Goal: Navigation & Orientation: Find specific page/section

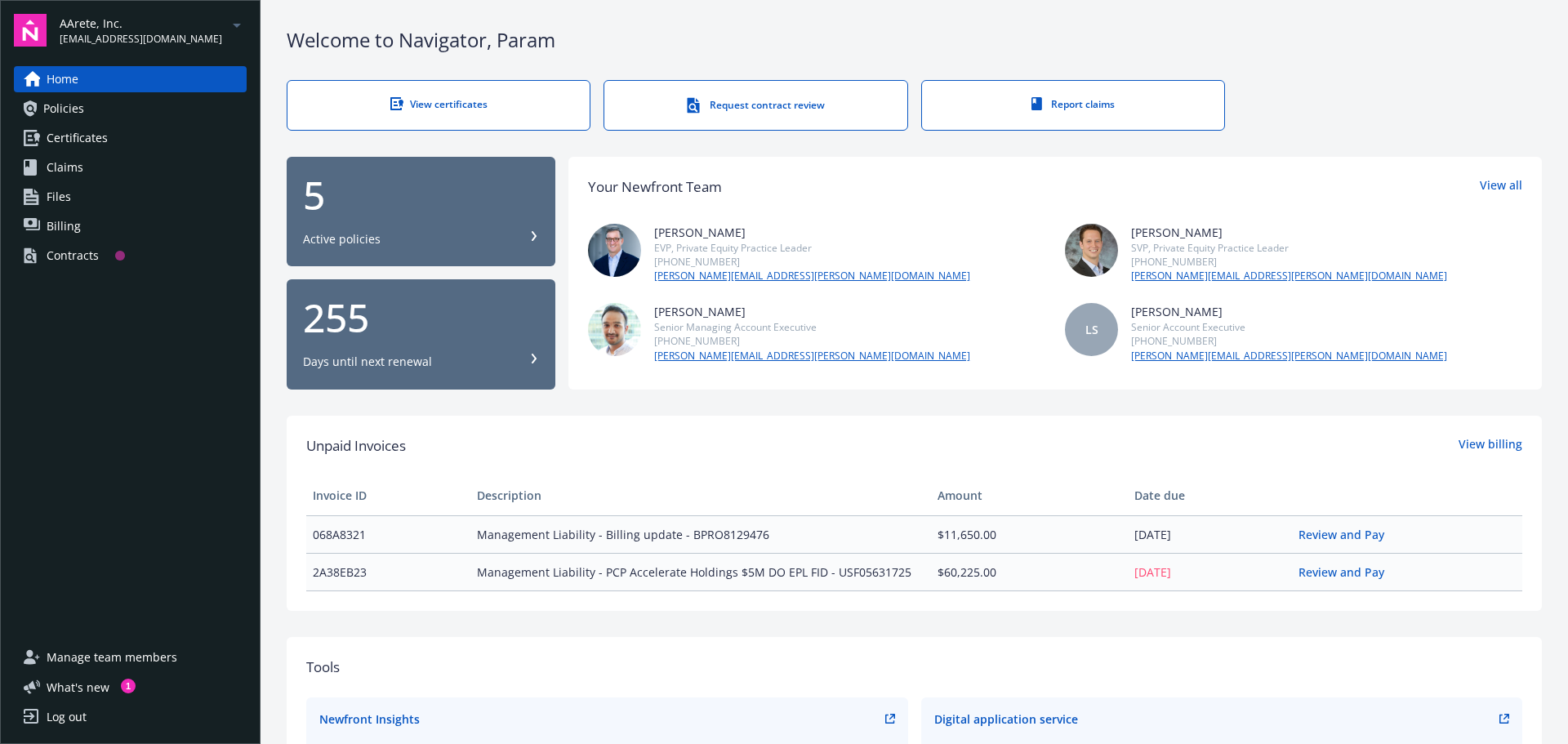
click at [133, 72] on link "Home" at bounding box center [130, 79] width 233 height 26
click at [160, 71] on link "Home" at bounding box center [130, 79] width 233 height 26
click at [76, 256] on div "Contracts" at bounding box center [73, 256] width 52 height 26
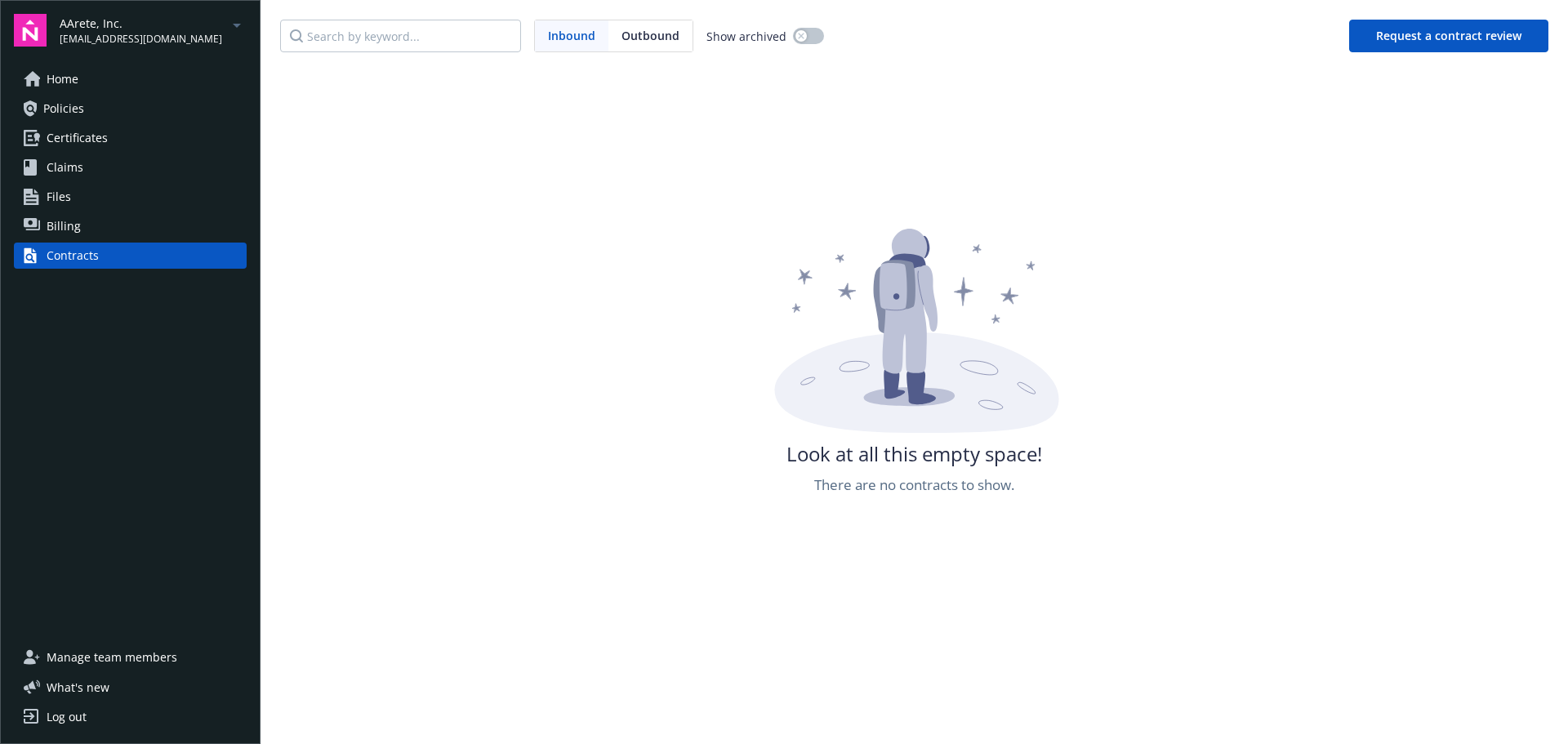
click at [103, 66] on link "Home" at bounding box center [130, 79] width 233 height 26
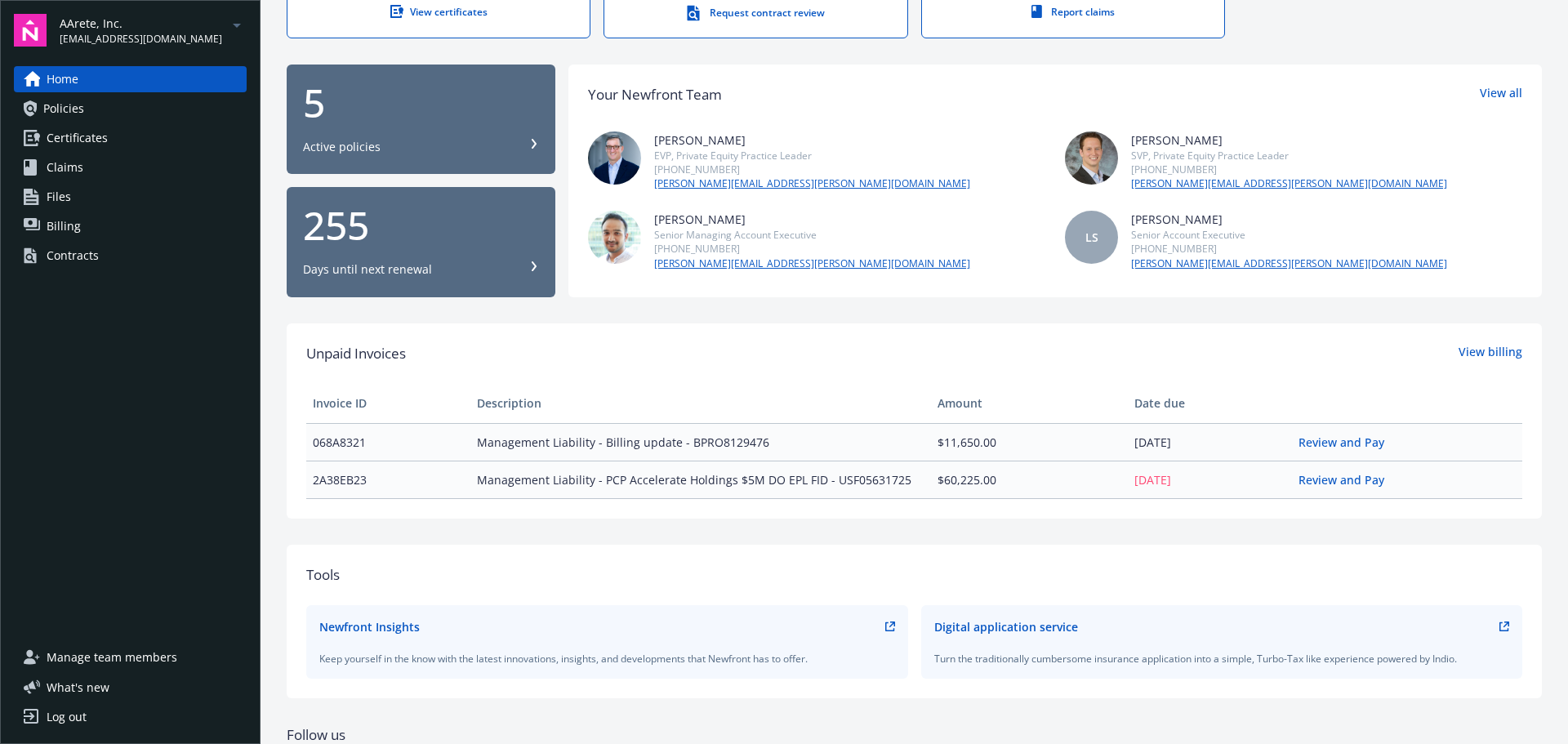
scroll to position [221, 0]
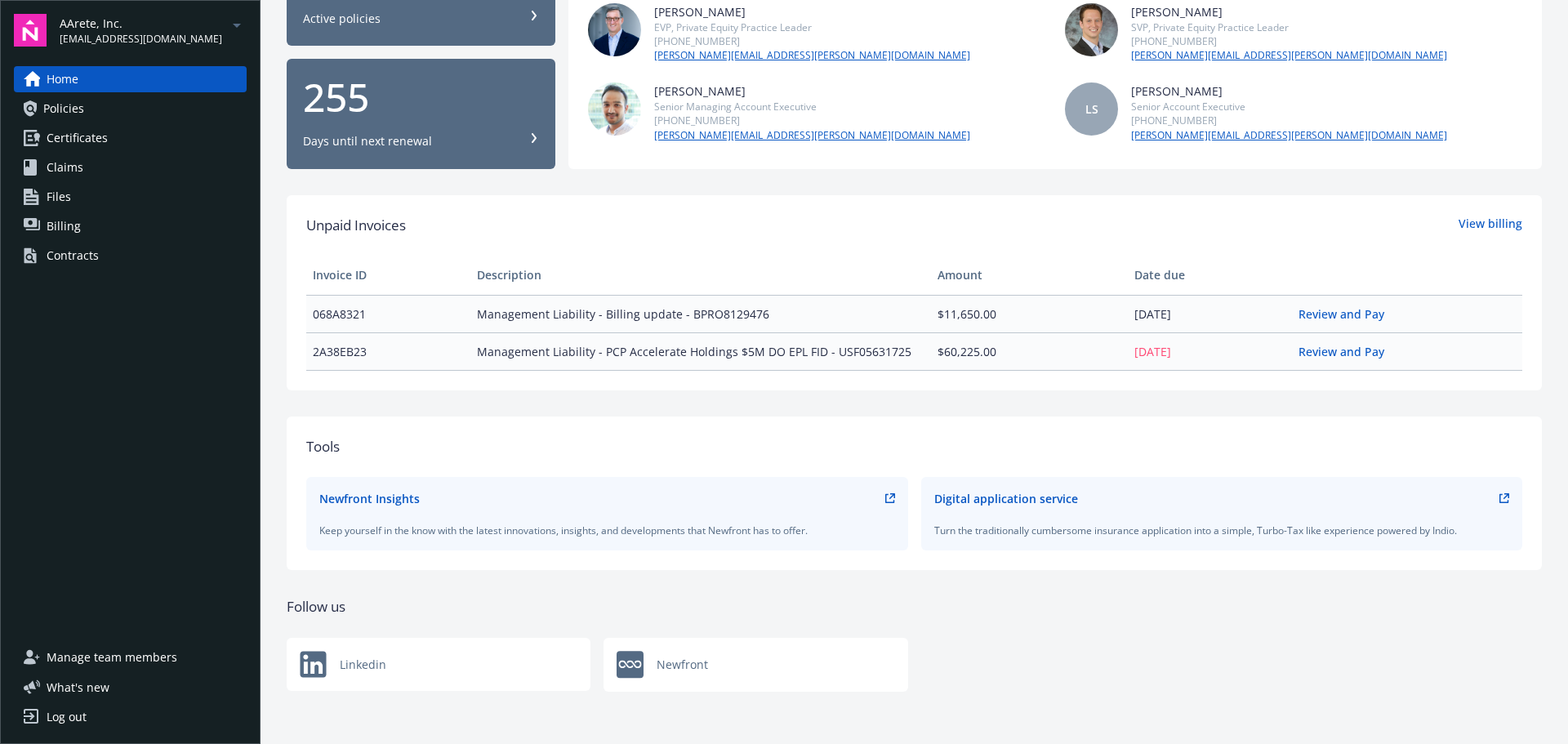
click at [463, 664] on div "Linkedin" at bounding box center [438, 664] width 304 height 53
